Goal: Task Accomplishment & Management: Use online tool/utility

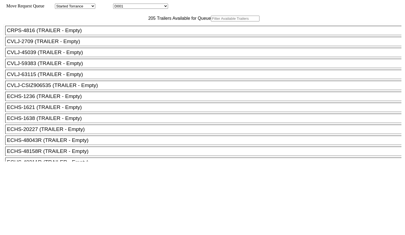
click at [211, 21] on input "text" at bounding box center [235, 19] width 49 height 6
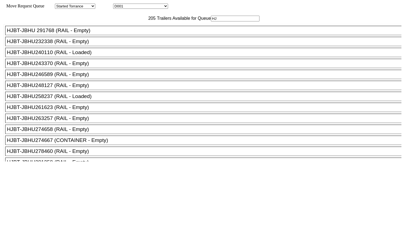
type input "HJ"
click at [106, 110] on div "HJBT-JBHU261623 (RAIL - Empty)" at bounding box center [206, 107] width 398 height 6
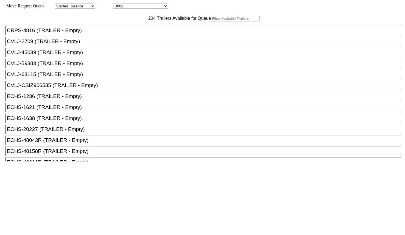
click at [211, 21] on input "text" at bounding box center [235, 19] width 49 height 6
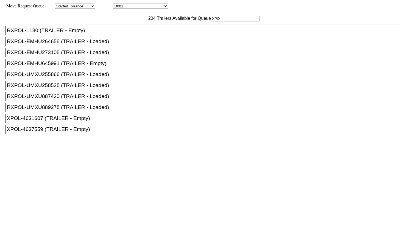
type input "XPO"
click at [87, 121] on div "XPOL-4631607 (TRAILER - Empty)" at bounding box center [206, 118] width 398 height 6
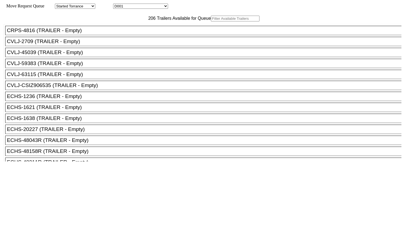
click at [211, 21] on input "text" at bounding box center [235, 19] width 49 height 6
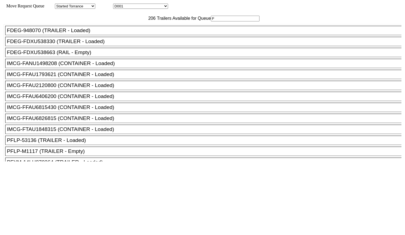
type input "F"
click at [84, 55] on div "FDEG-FDXU538663 (RAIL - Empty)" at bounding box center [206, 52] width 398 height 6
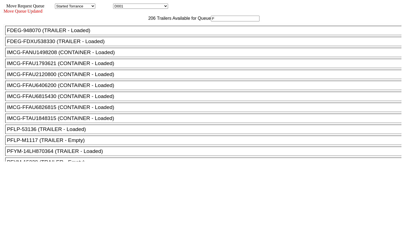
drag, startPoint x: 340, startPoint y: 176, endPoint x: 341, endPoint y: 180, distance: 4.0
